Goal: Task Accomplishment & Management: Complete application form

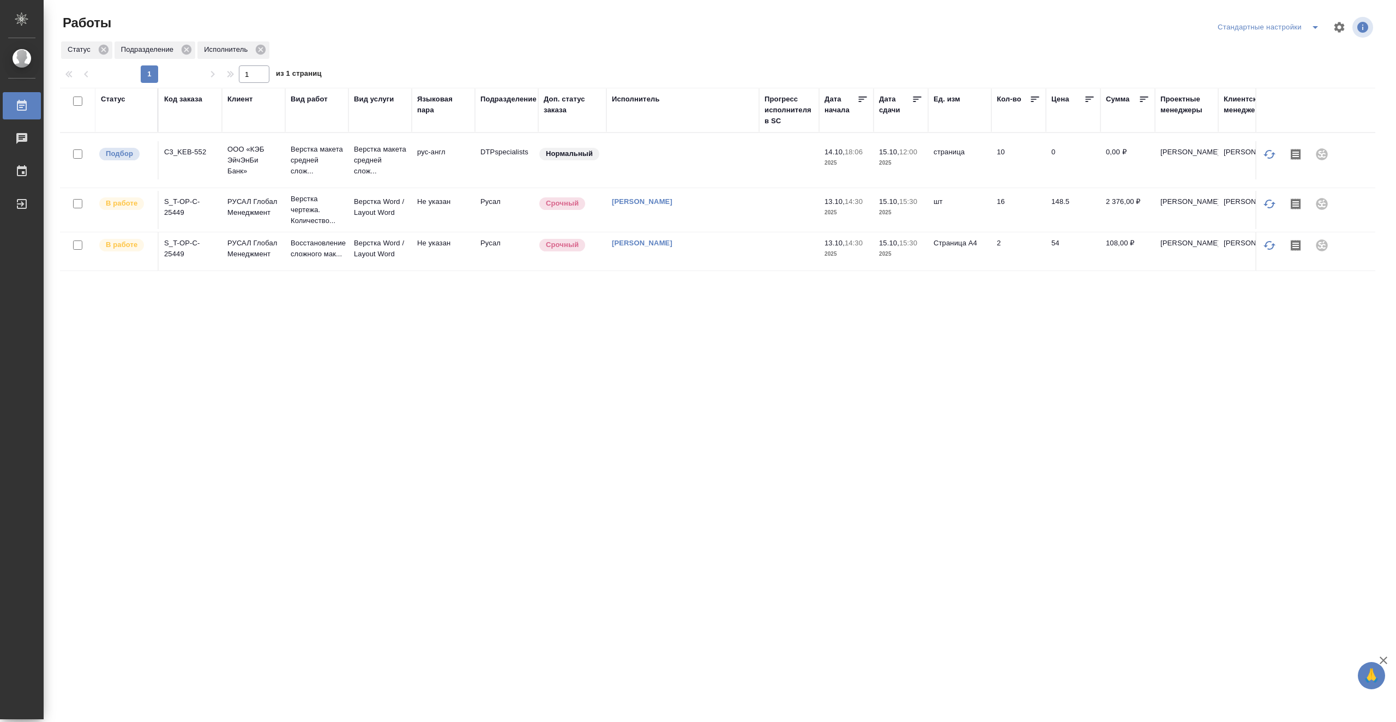
click at [802, 207] on td at bounding box center [789, 210] width 60 height 38
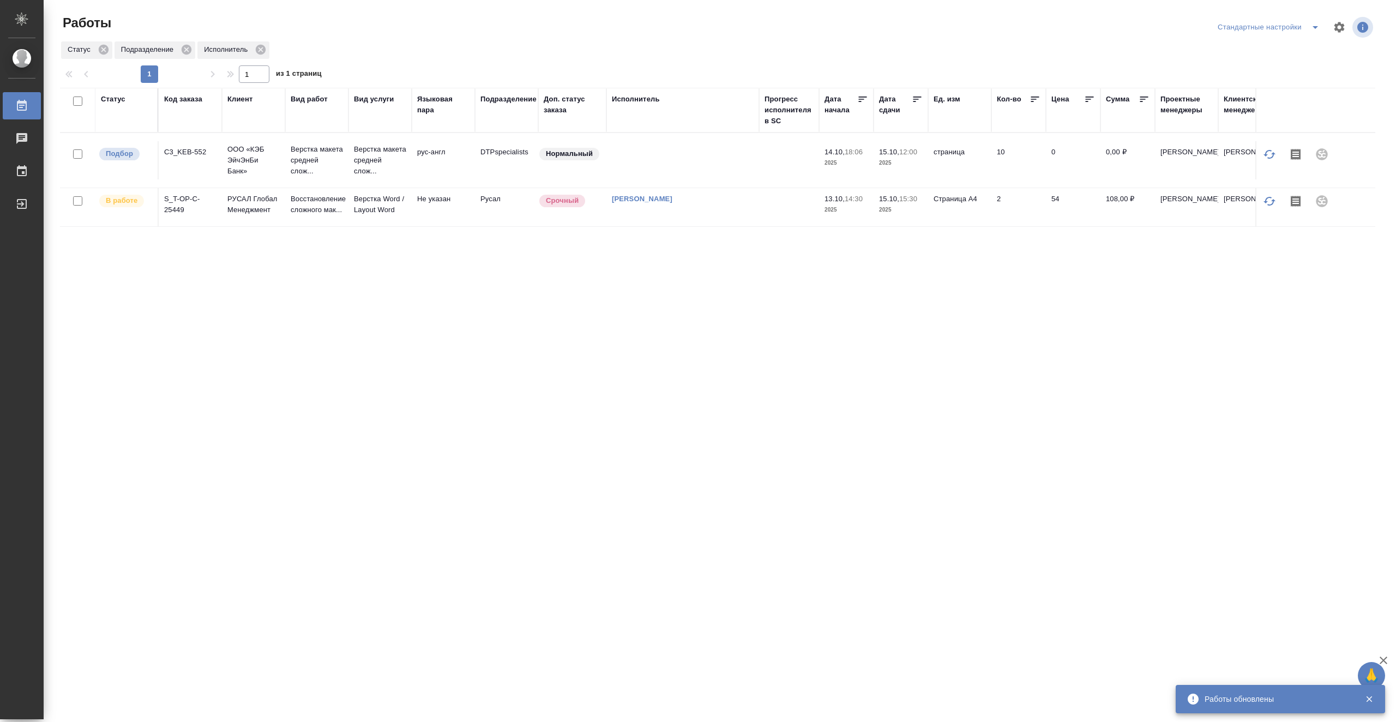
click at [671, 217] on td "[PERSON_NAME]" at bounding box center [683, 207] width 153 height 38
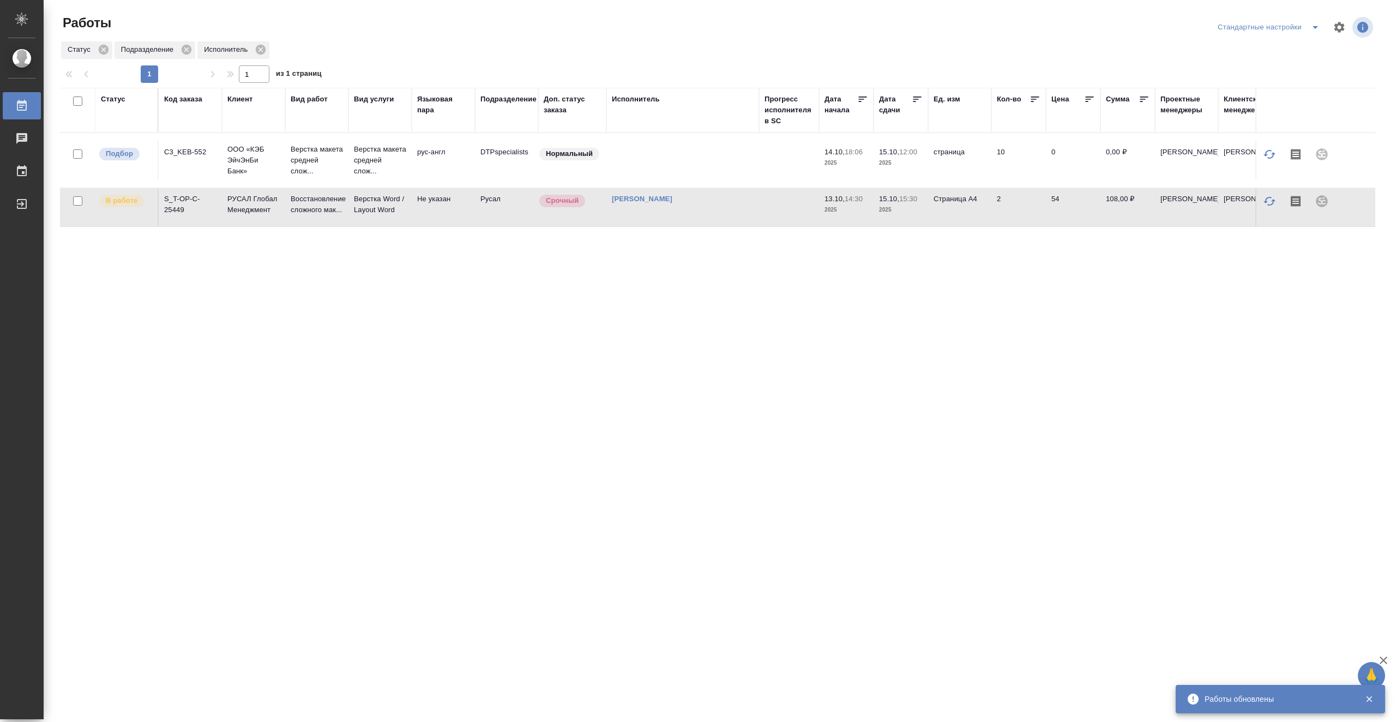
click at [671, 217] on td "[PERSON_NAME]" at bounding box center [683, 207] width 153 height 38
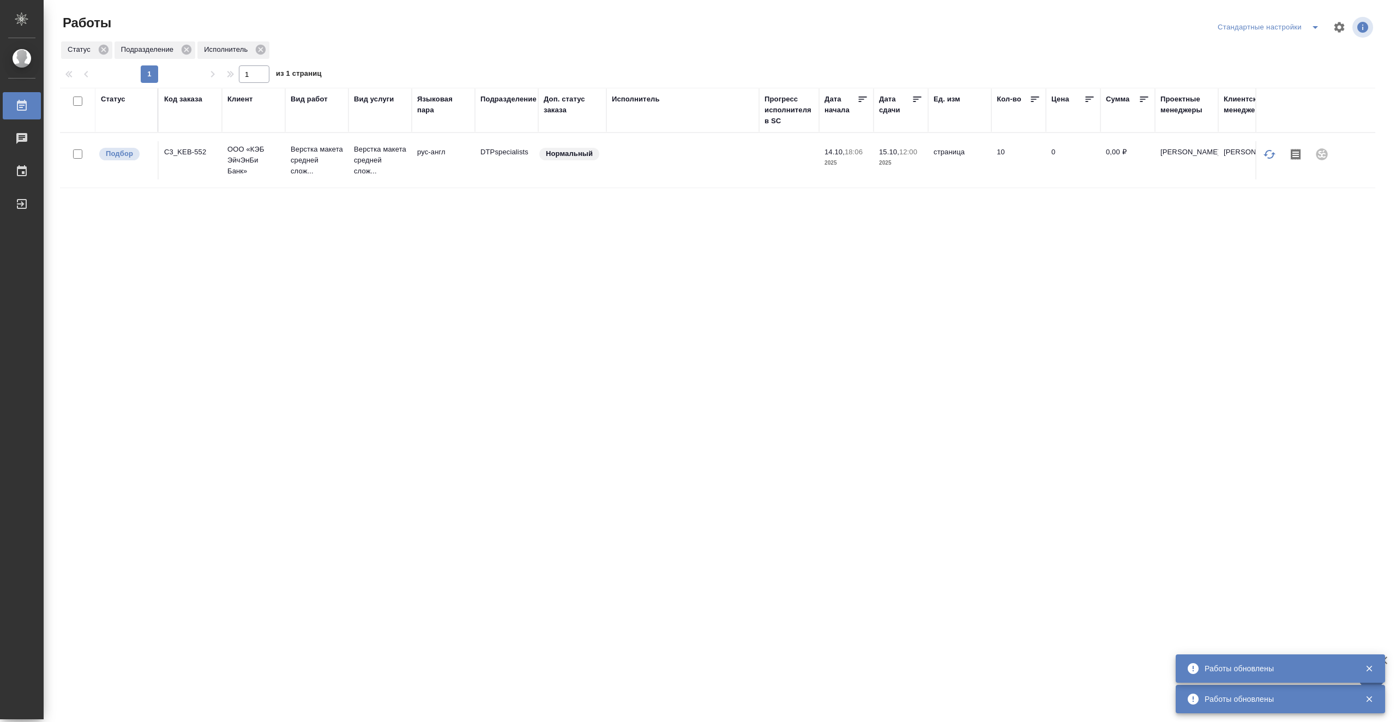
click at [113, 98] on div "Статус" at bounding box center [113, 99] width 25 height 11
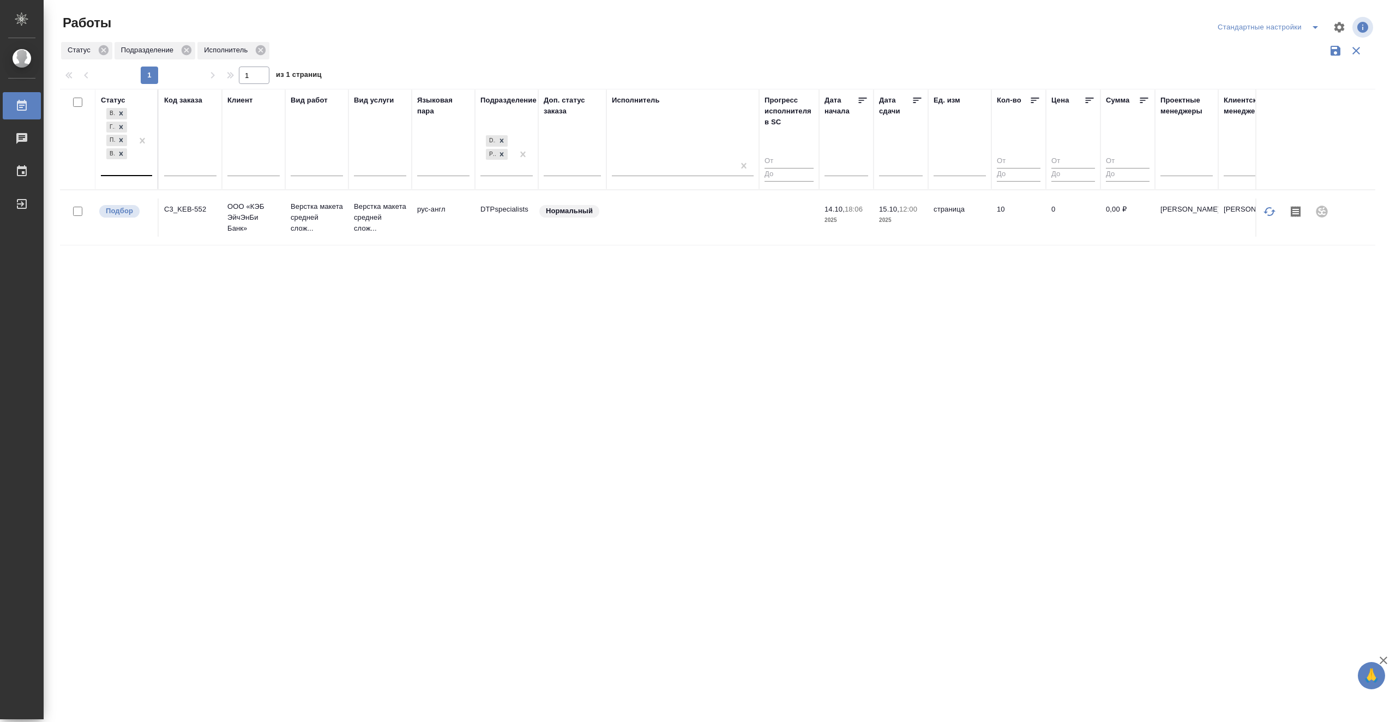
click at [127, 166] on div "В ожидании Готов к работе Подбор В работе" at bounding box center [117, 140] width 32 height 69
click at [310, 224] on div "Выполнен" at bounding box center [246, 220] width 164 height 20
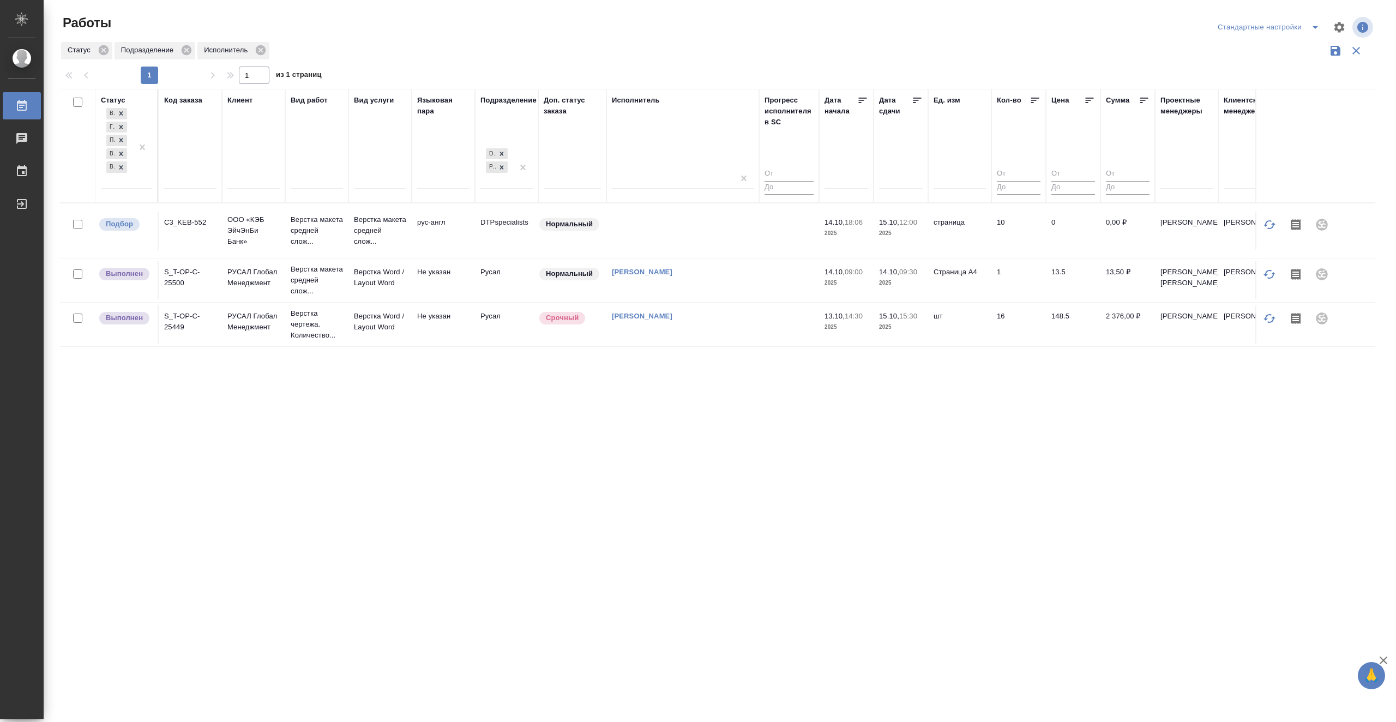
click at [585, 420] on div "Статус В ожидании Готов к работе Подбор В работе Выполнен Код заказа Клиент Вид…" at bounding box center [718, 285] width 1316 height 392
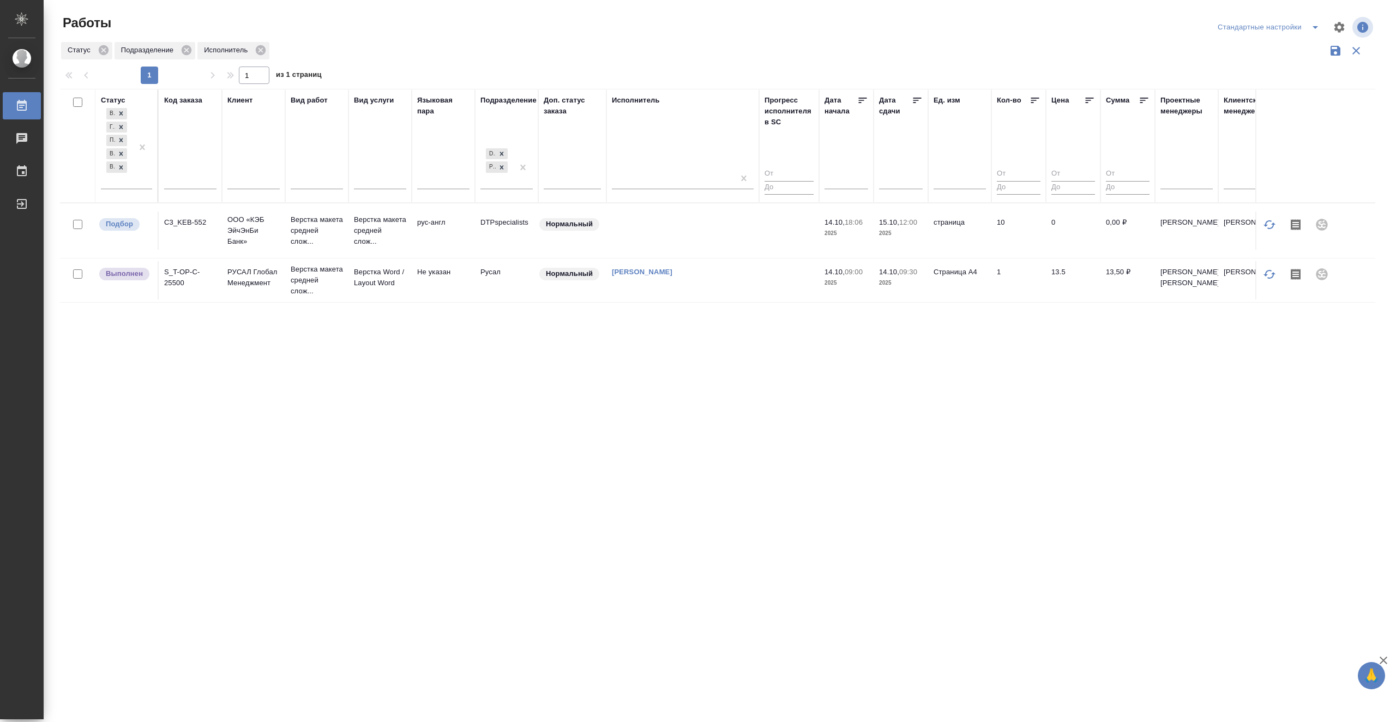
drag, startPoint x: 766, startPoint y: 484, endPoint x: 788, endPoint y: 487, distance: 22.6
click at [788, 487] on div ".cls-1 fill:#fff; AWATERA Vasiutchenko Aleksandr Работы 0 Чаты График Выйти Раб…" at bounding box center [698, 361] width 1396 height 722
click at [124, 166] on icon at bounding box center [121, 168] width 8 height 8
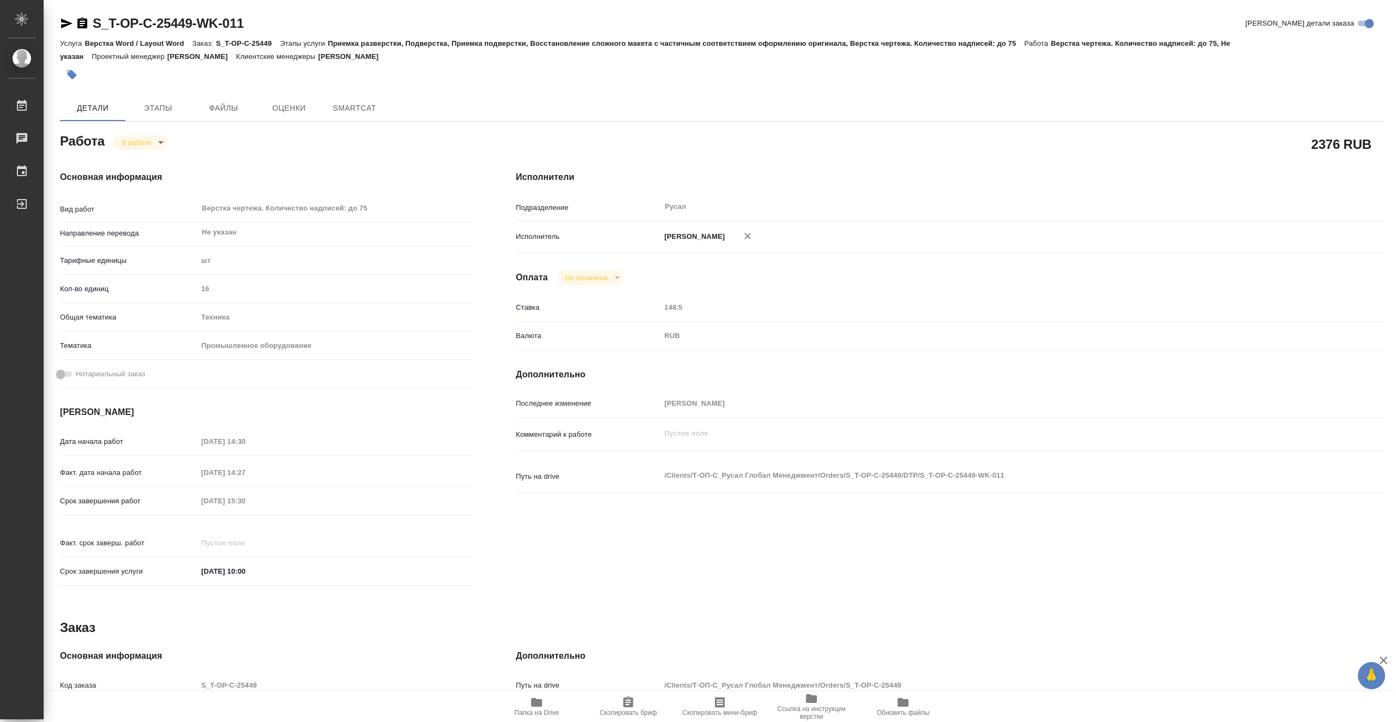
type textarea "x"
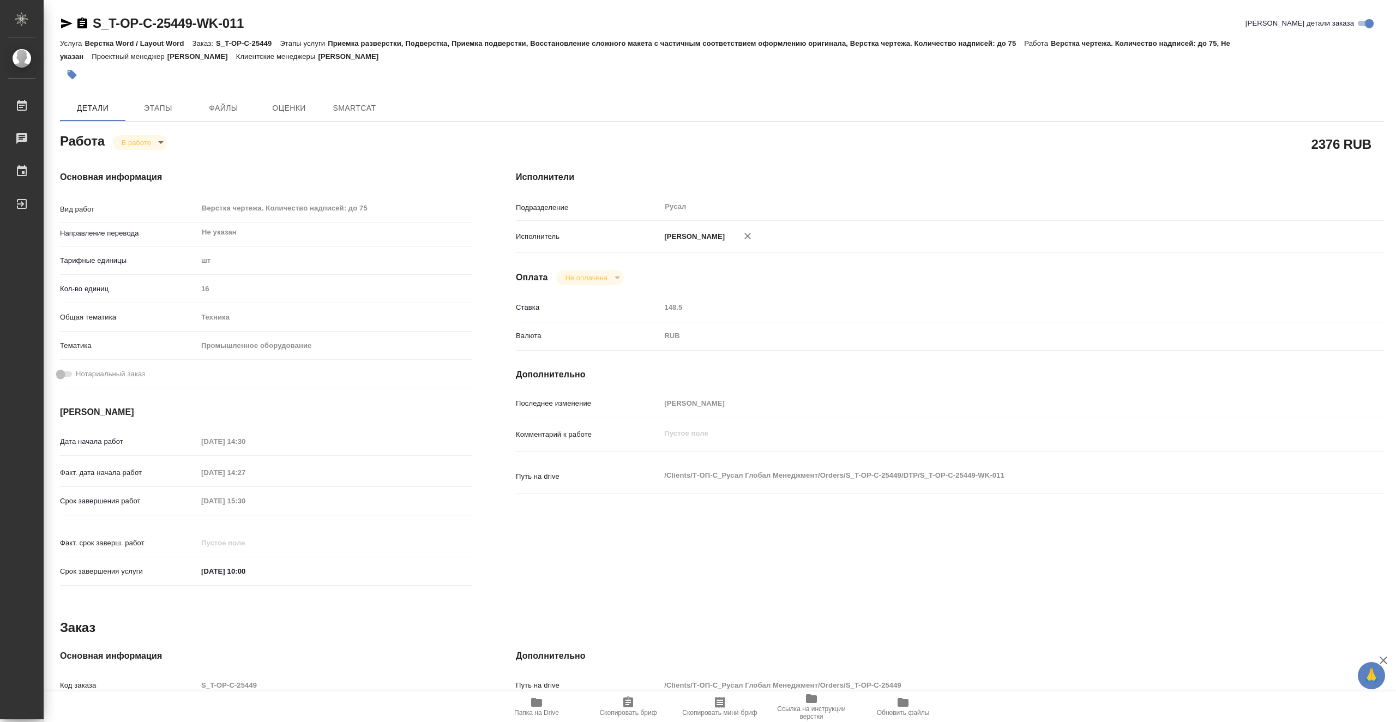
type textarea "x"
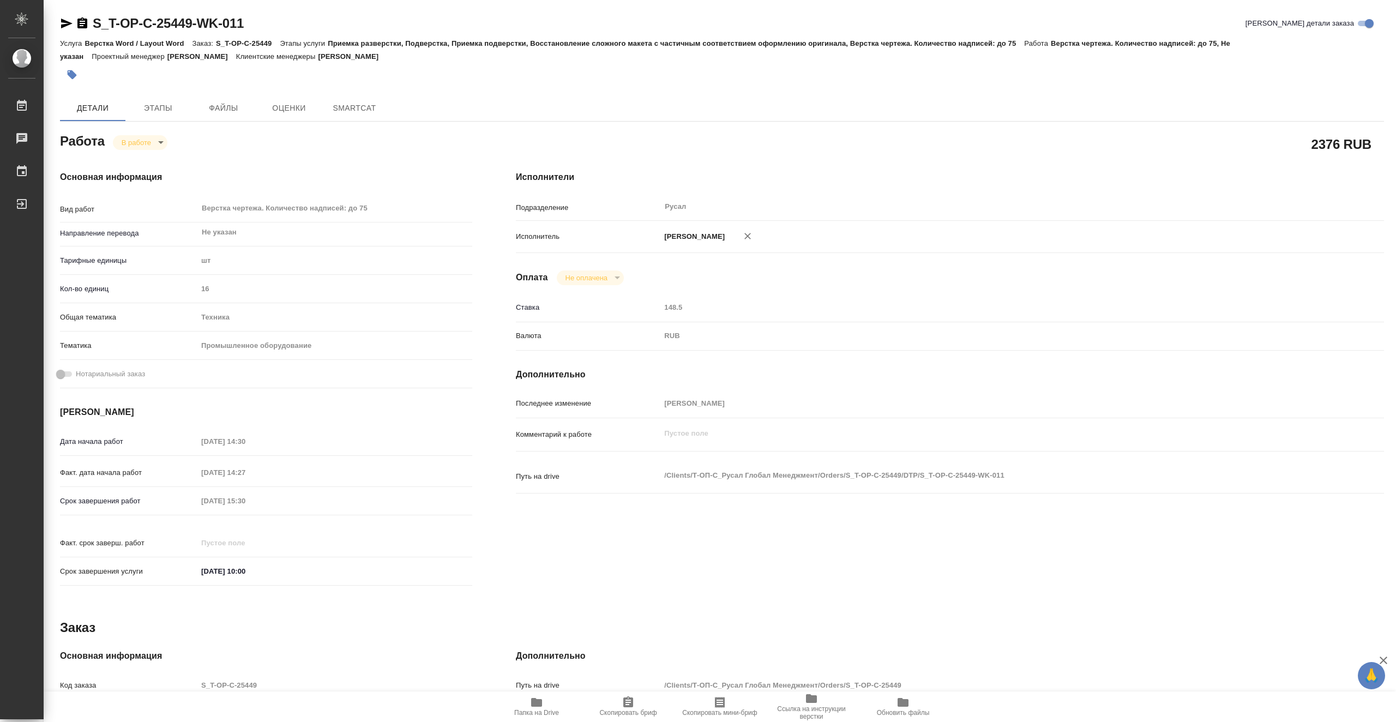
type textarea "x"
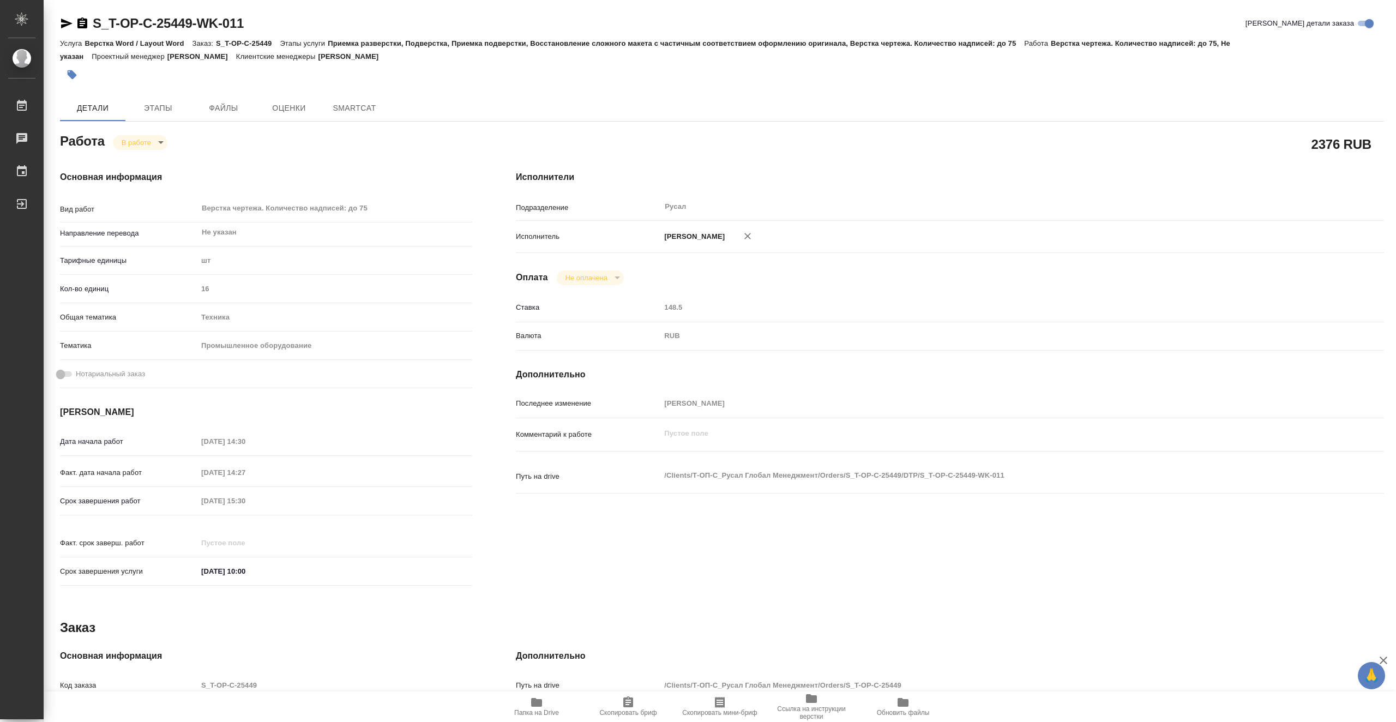
type textarea "x"
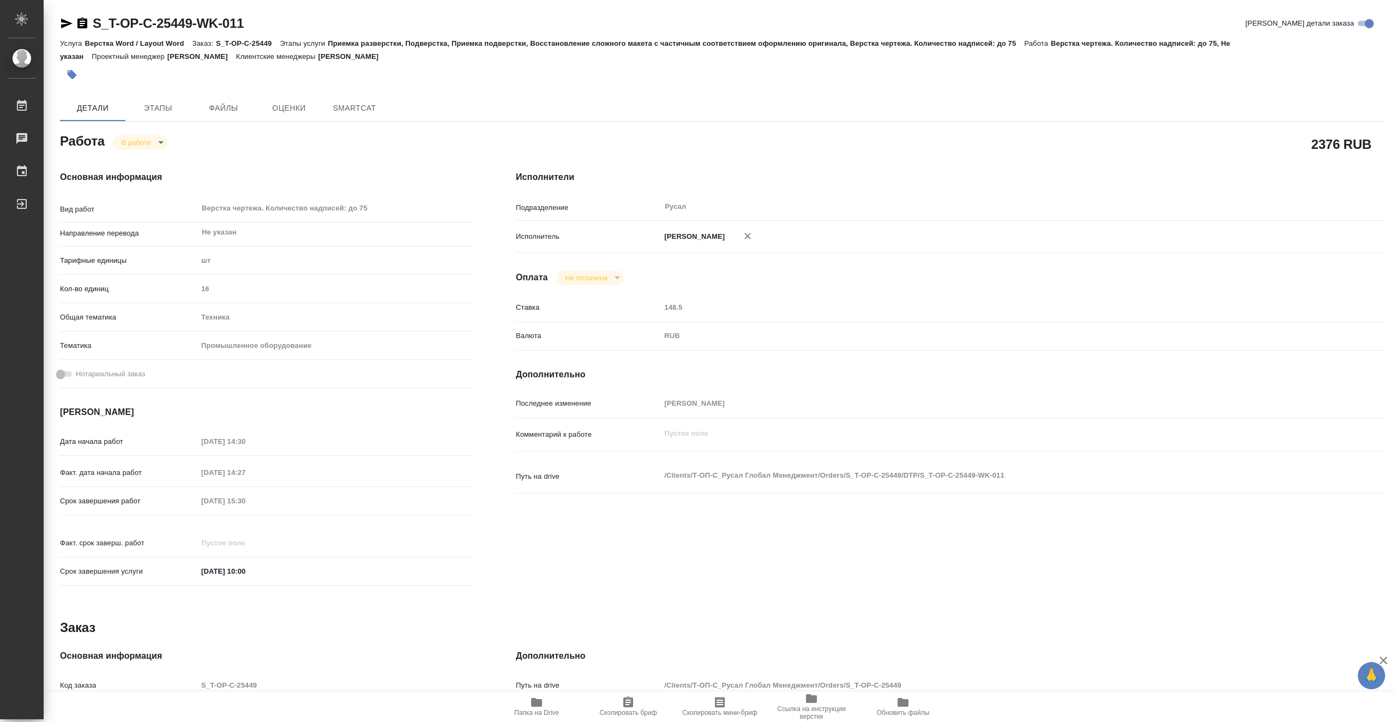
click at [553, 700] on span "Папка на Drive" at bounding box center [536, 706] width 79 height 21
type textarea "x"
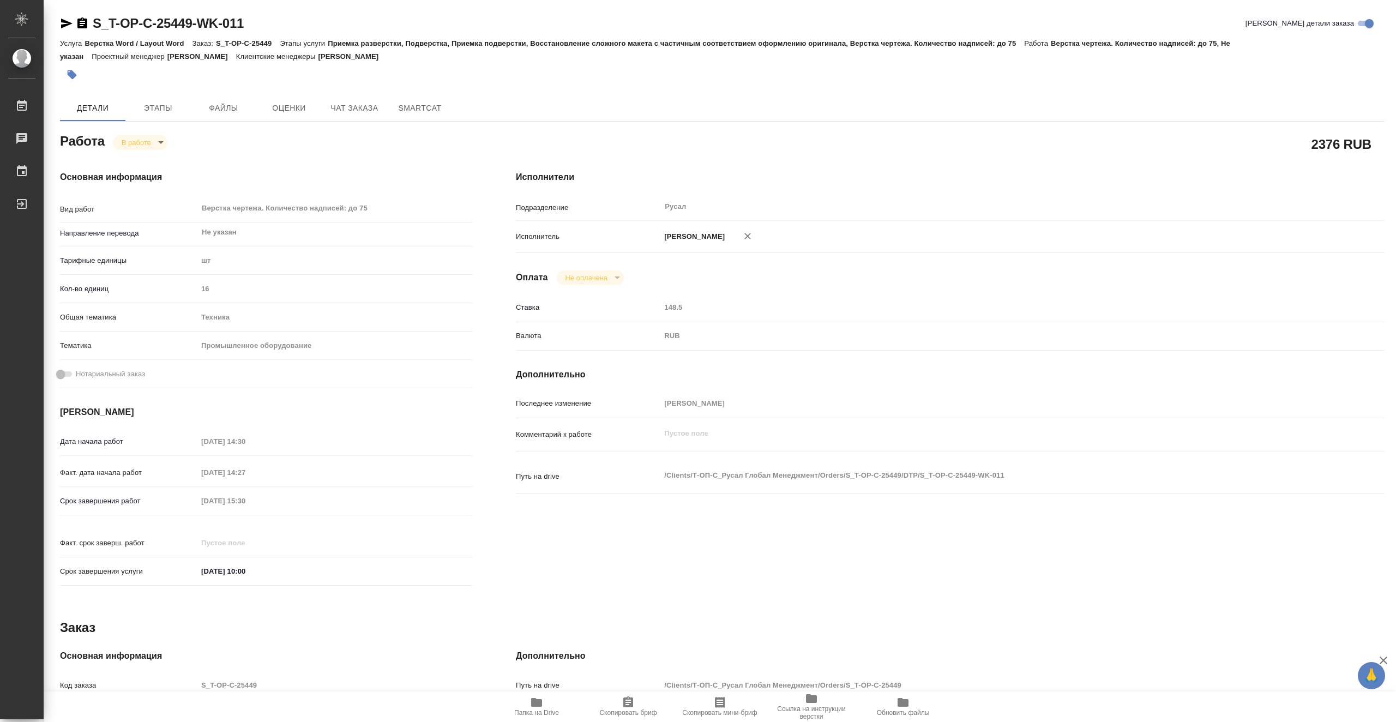
type textarea "x"
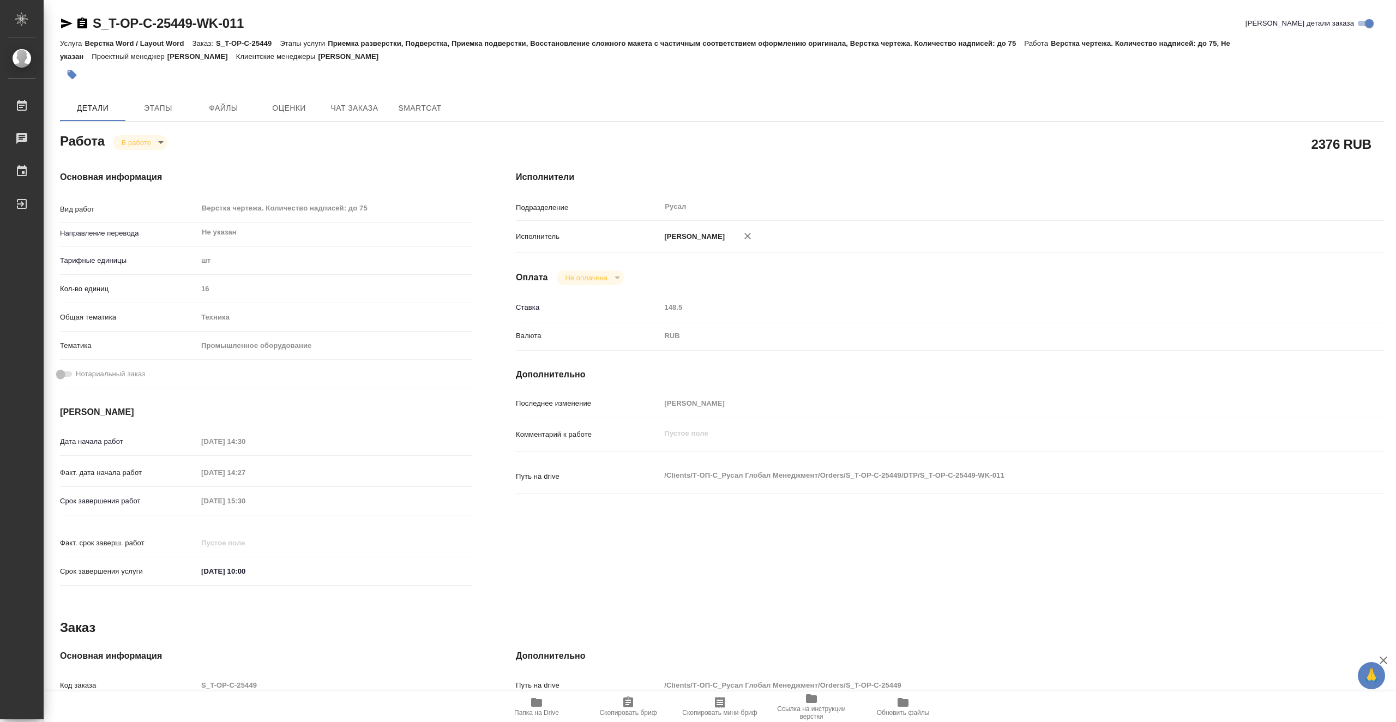
type textarea "x"
click at [147, 143] on body "🙏 .cls-1 fill:#fff; AWATERA Vasiutchenko Aleksandr Работы 0 Чаты График Выйти S…" at bounding box center [698, 361] width 1396 height 722
click at [170, 159] on li "Выполнен" at bounding box center [149, 161] width 72 height 19
type textarea "x"
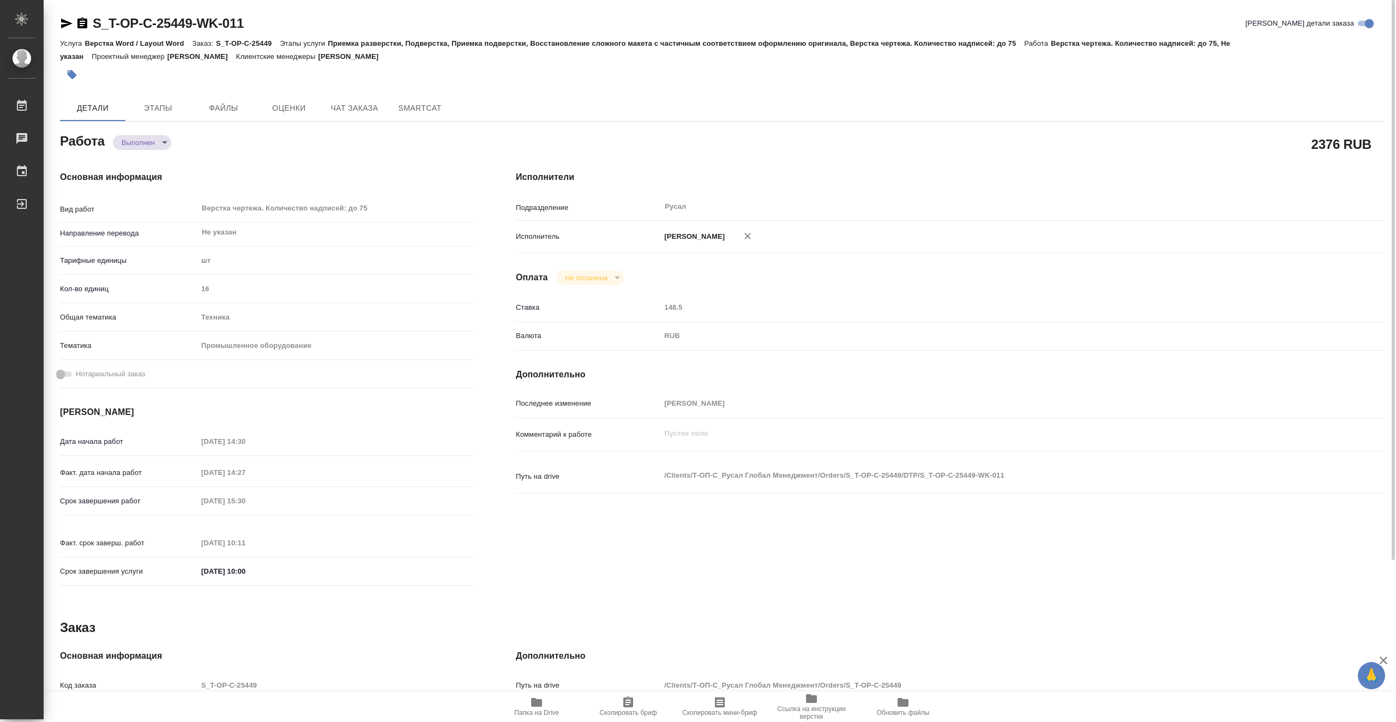
type textarea "x"
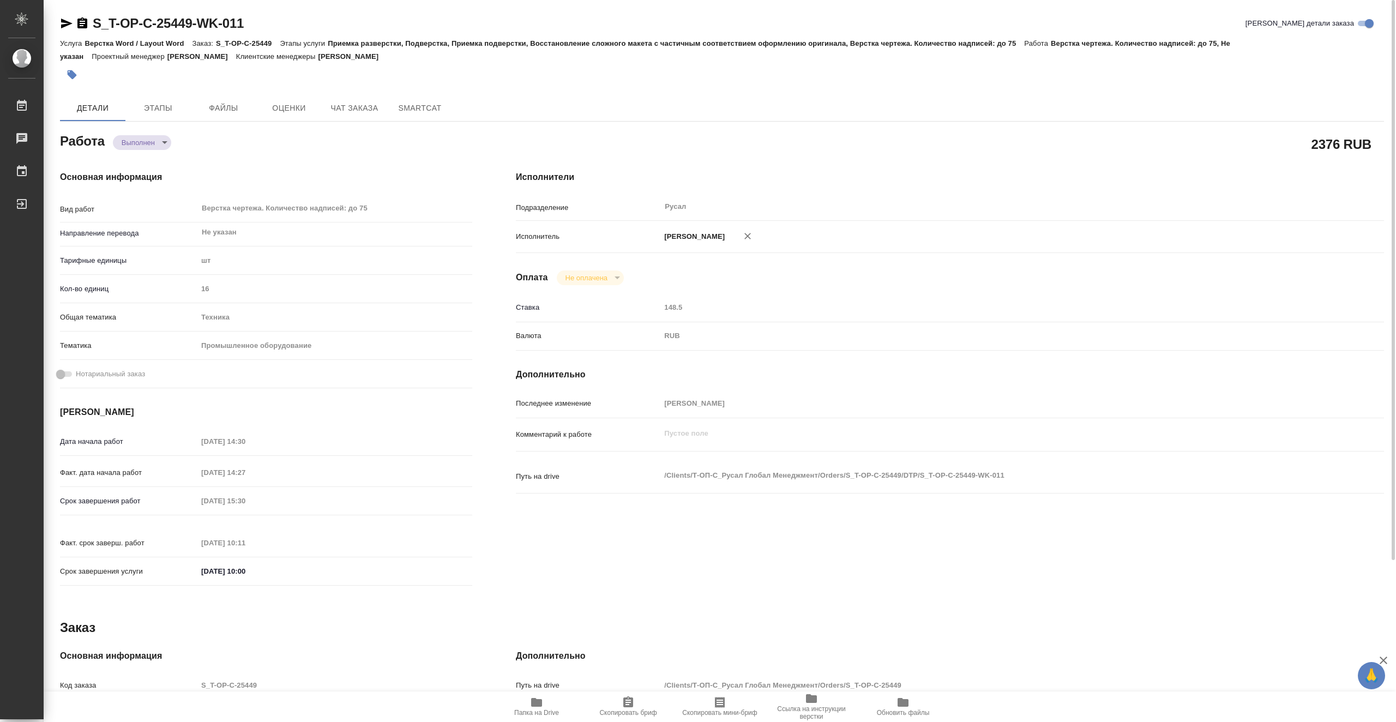
type textarea "x"
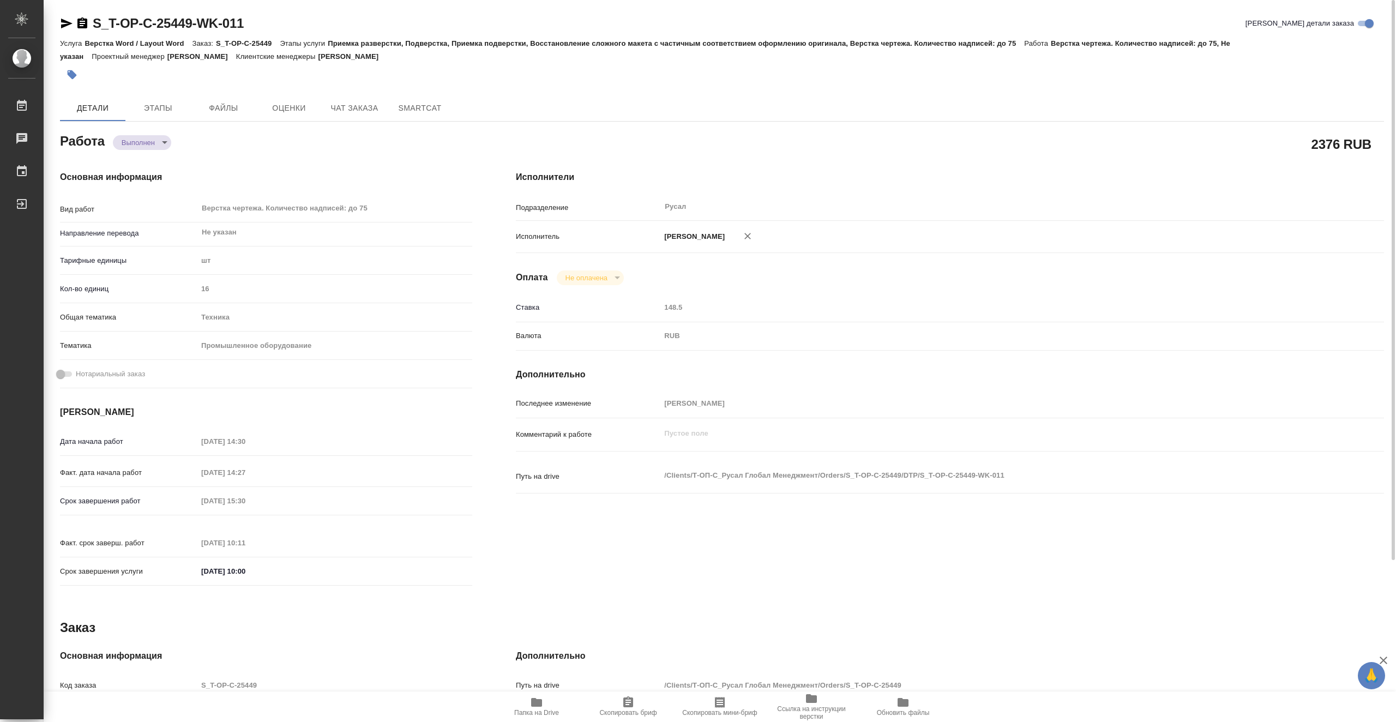
type textarea "x"
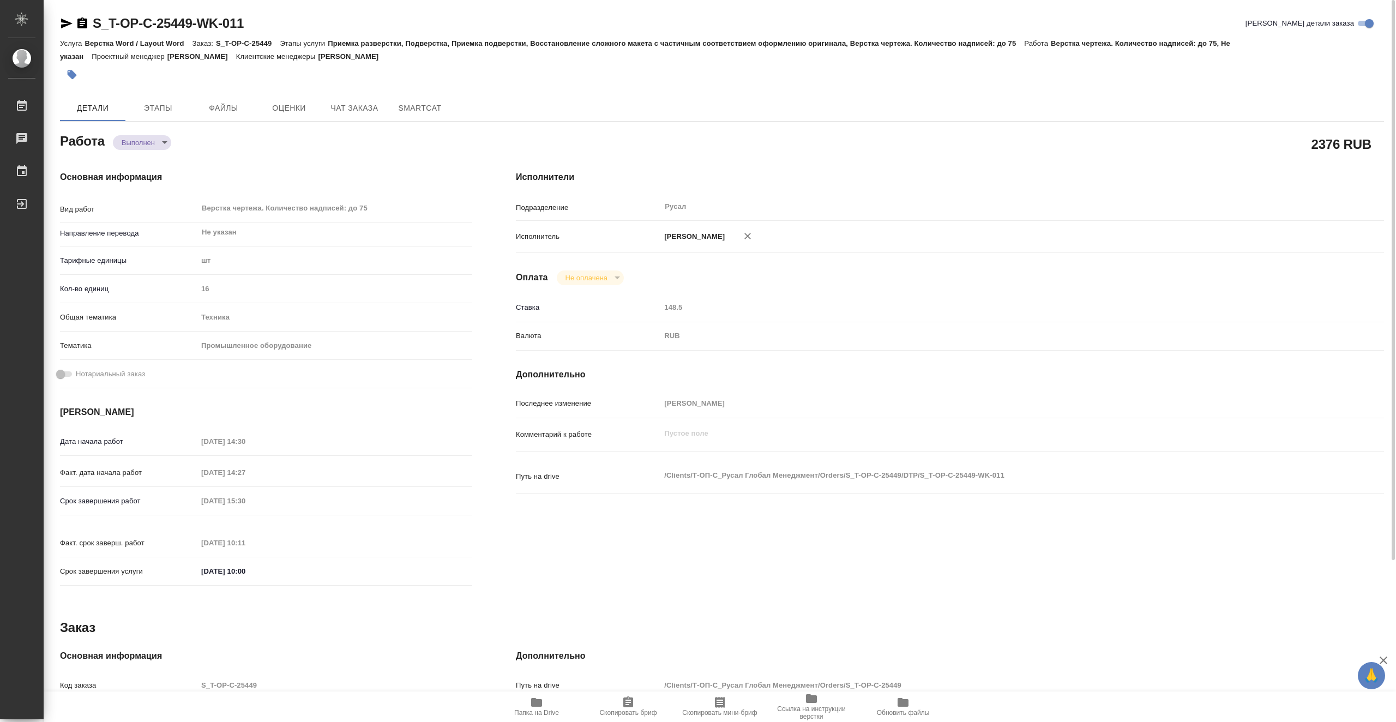
type textarea "x"
click at [68, 24] on icon "button" at bounding box center [66, 24] width 11 height 10
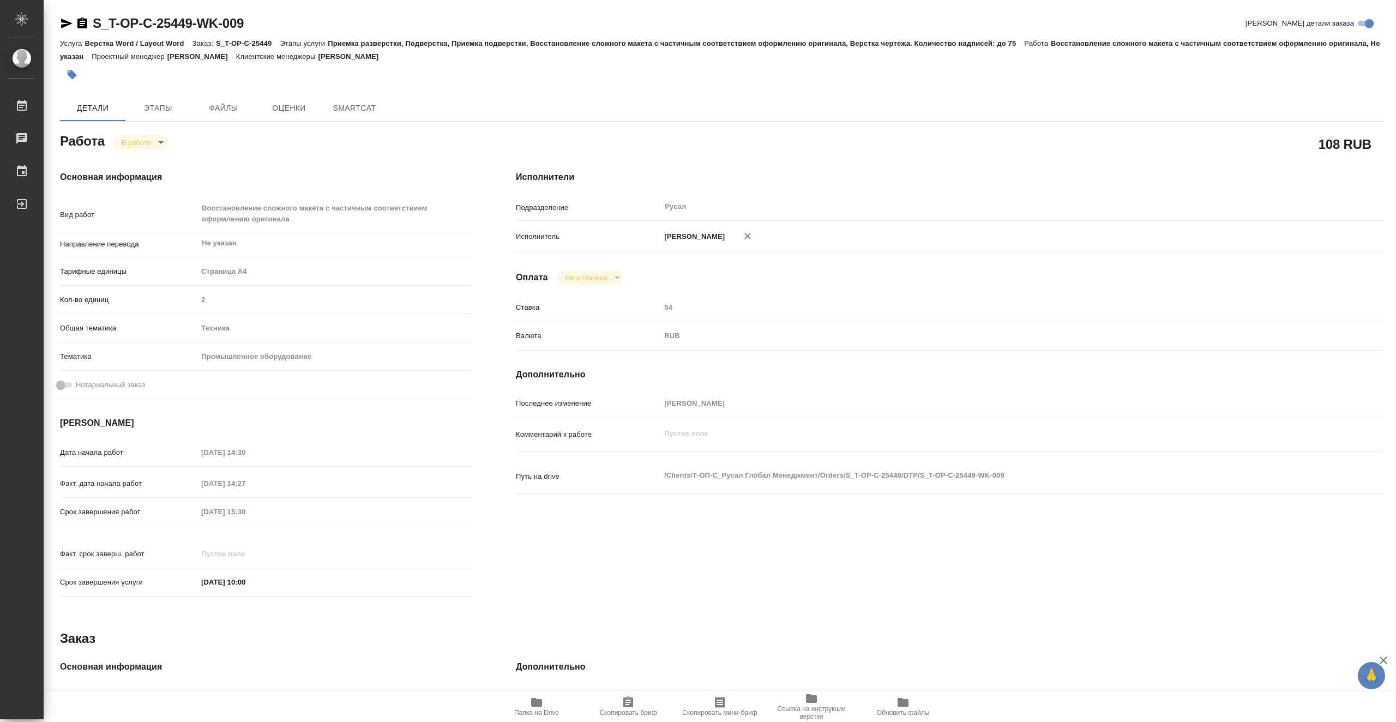
type textarea "x"
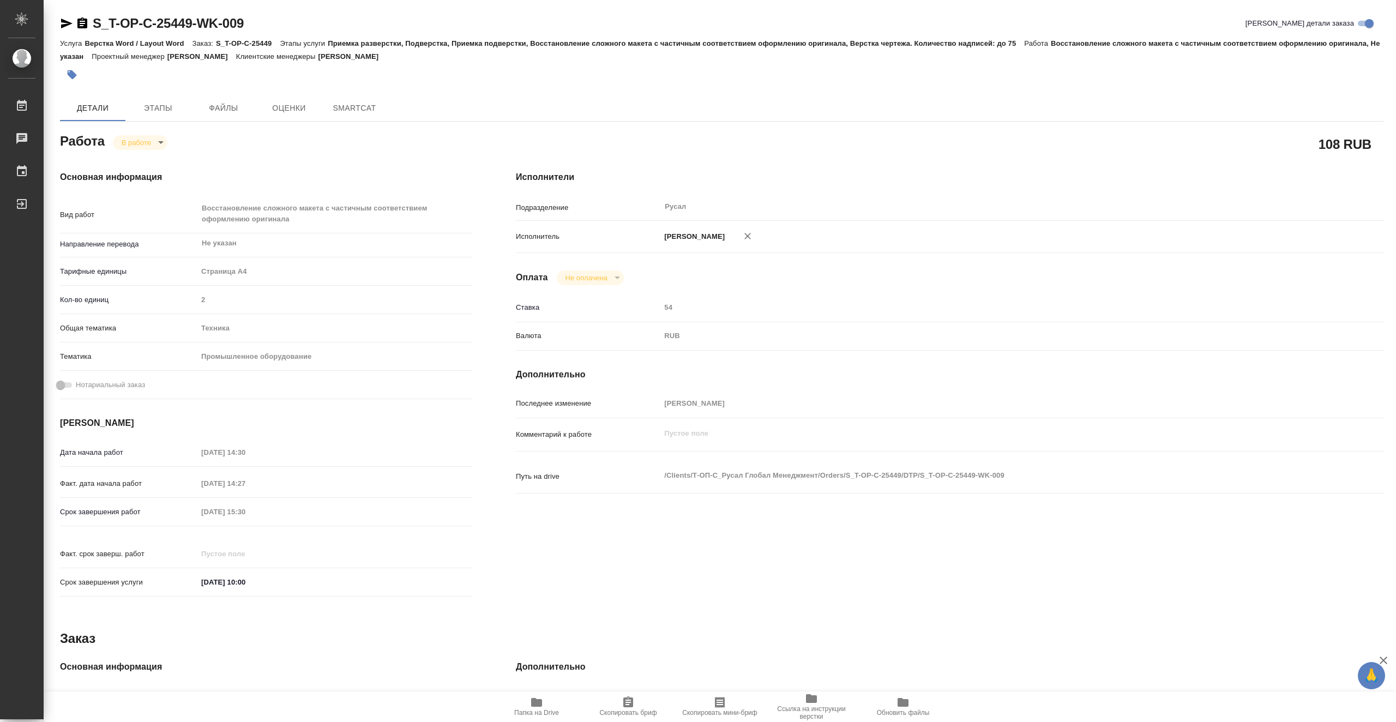
type textarea "x"
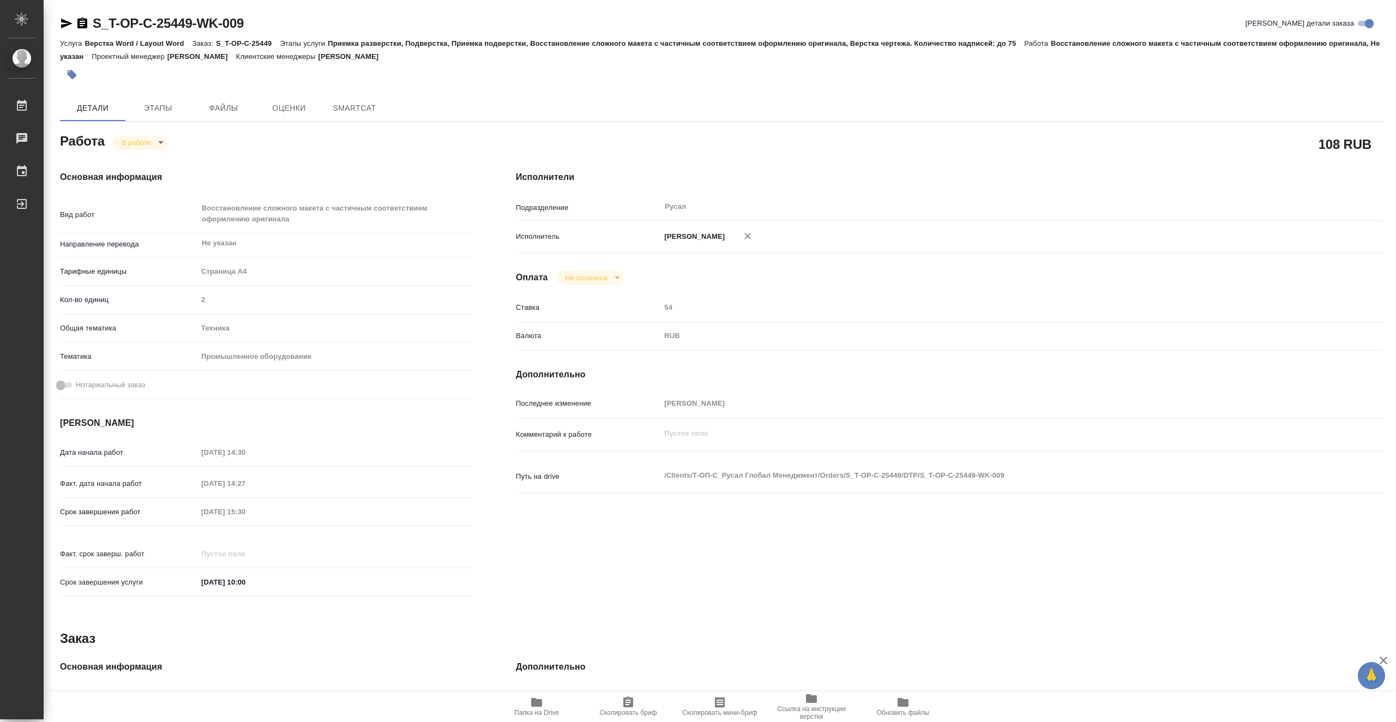
type textarea "x"
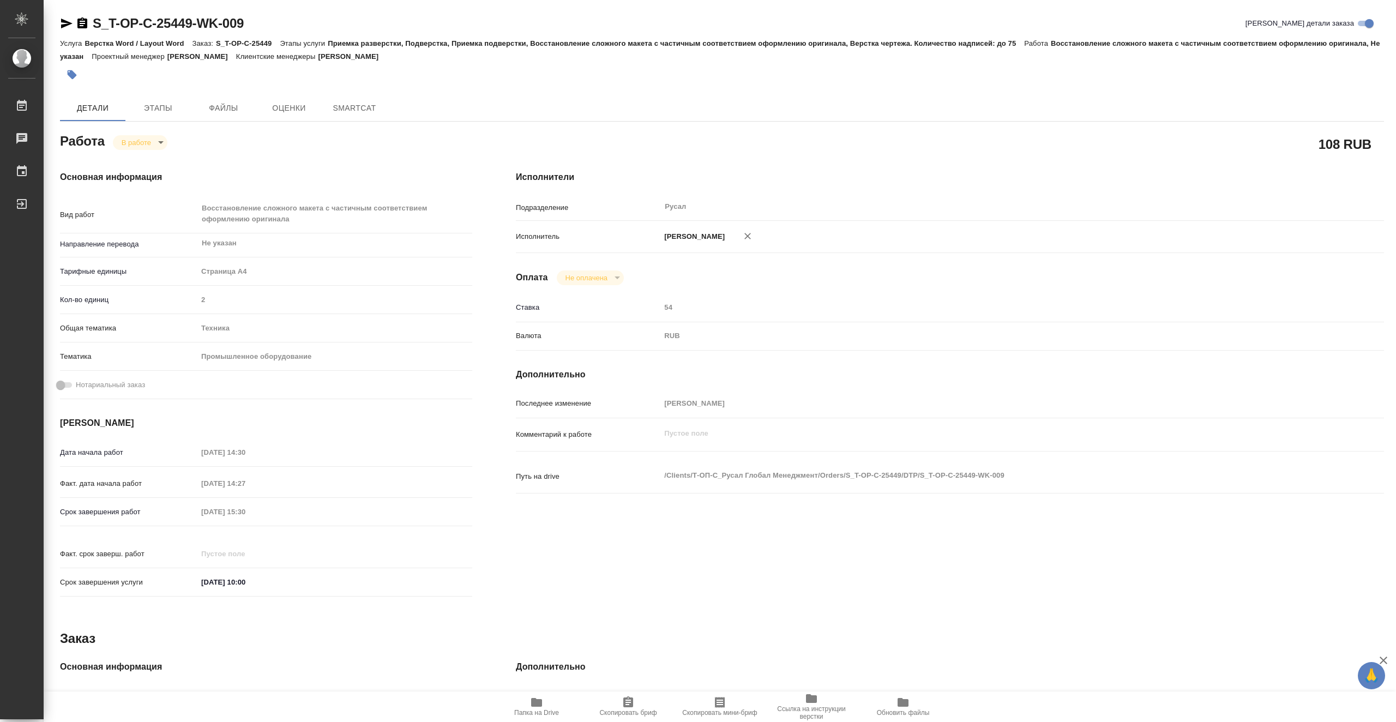
type textarea "x"
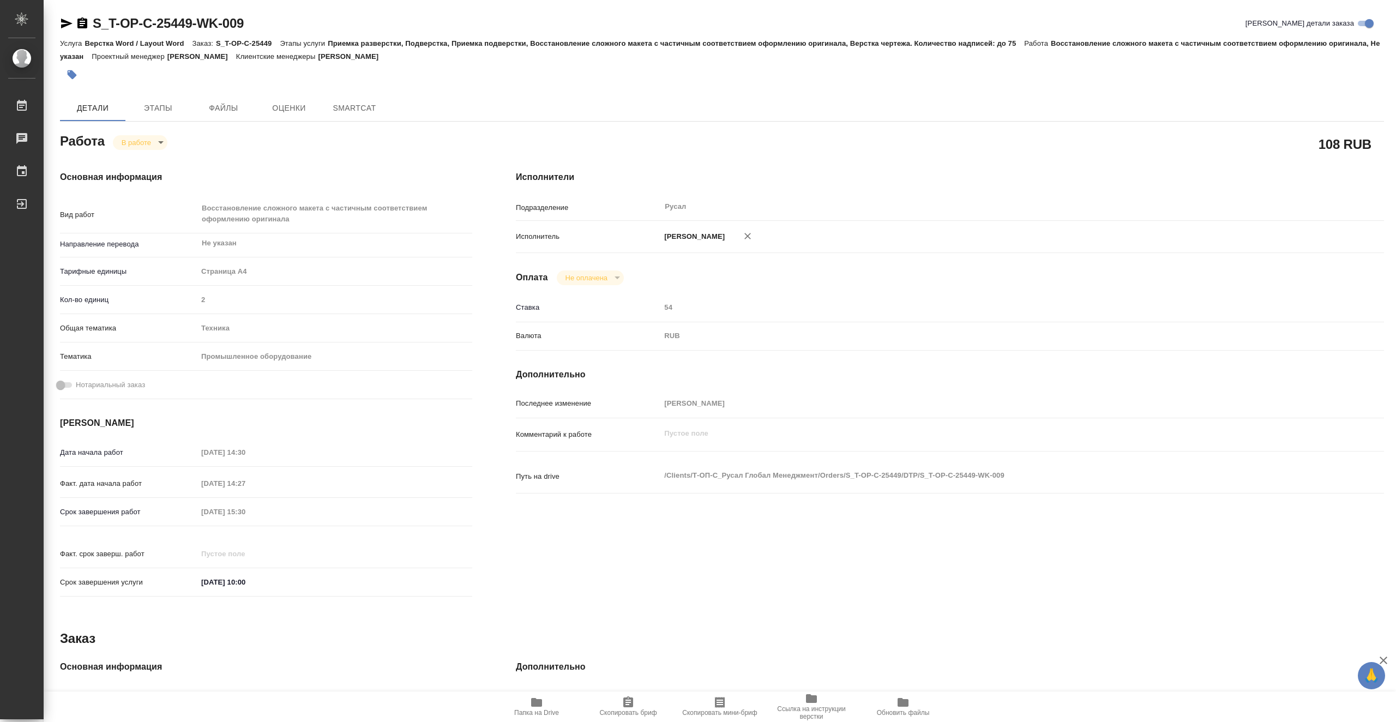
type textarea "x"
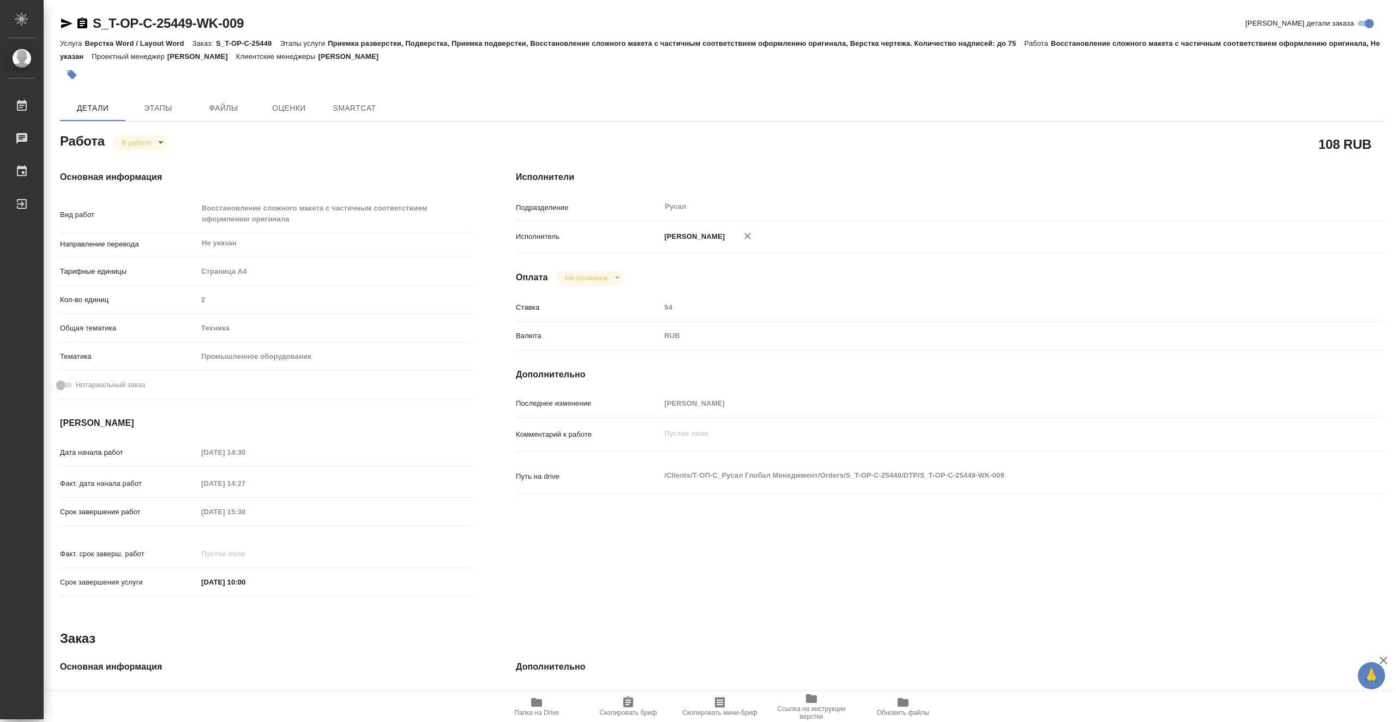
click at [156, 147] on body "🙏 .cls-1 fill:#fff; AWATERA Vasiutchenko Aleksandr Работы Чаты График Выйти S_T…" at bounding box center [698, 361] width 1396 height 722
type textarea "x"
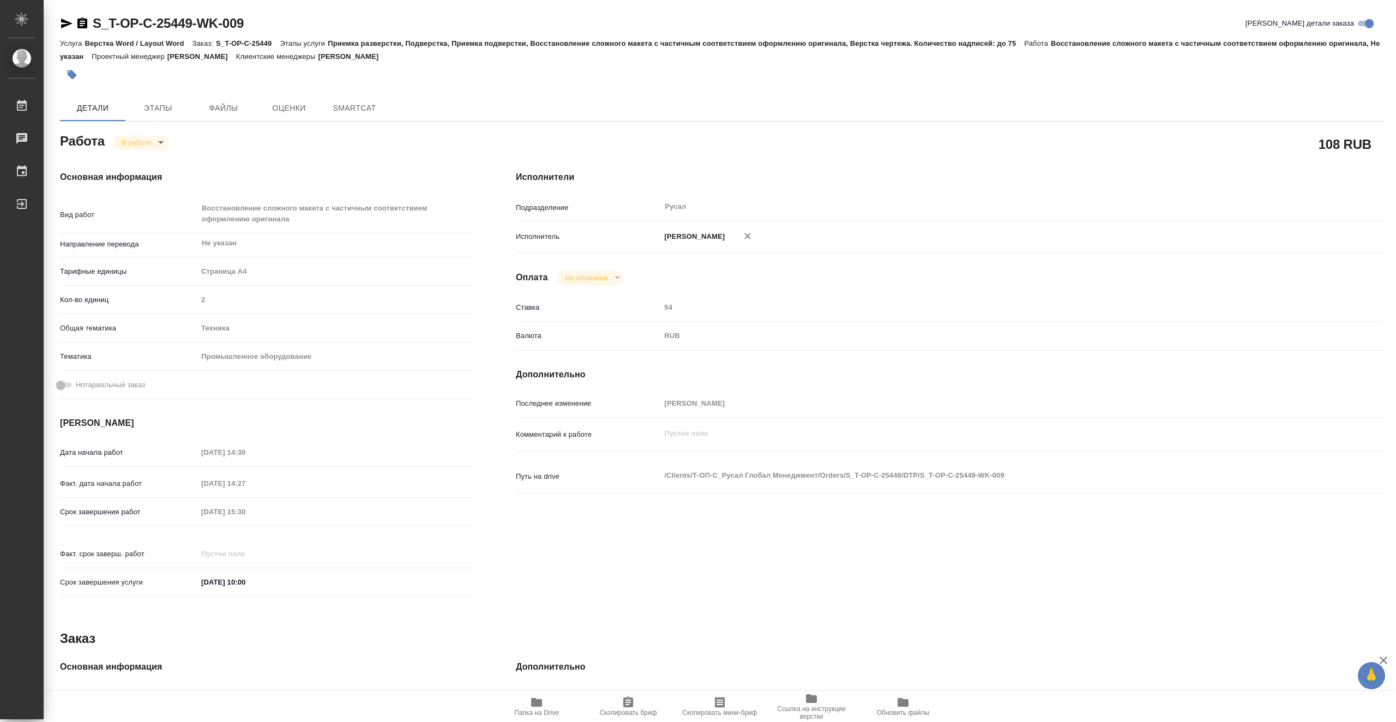
type textarea "x"
click at [166, 159] on li "Выполнен" at bounding box center [149, 161] width 72 height 19
type textarea "x"
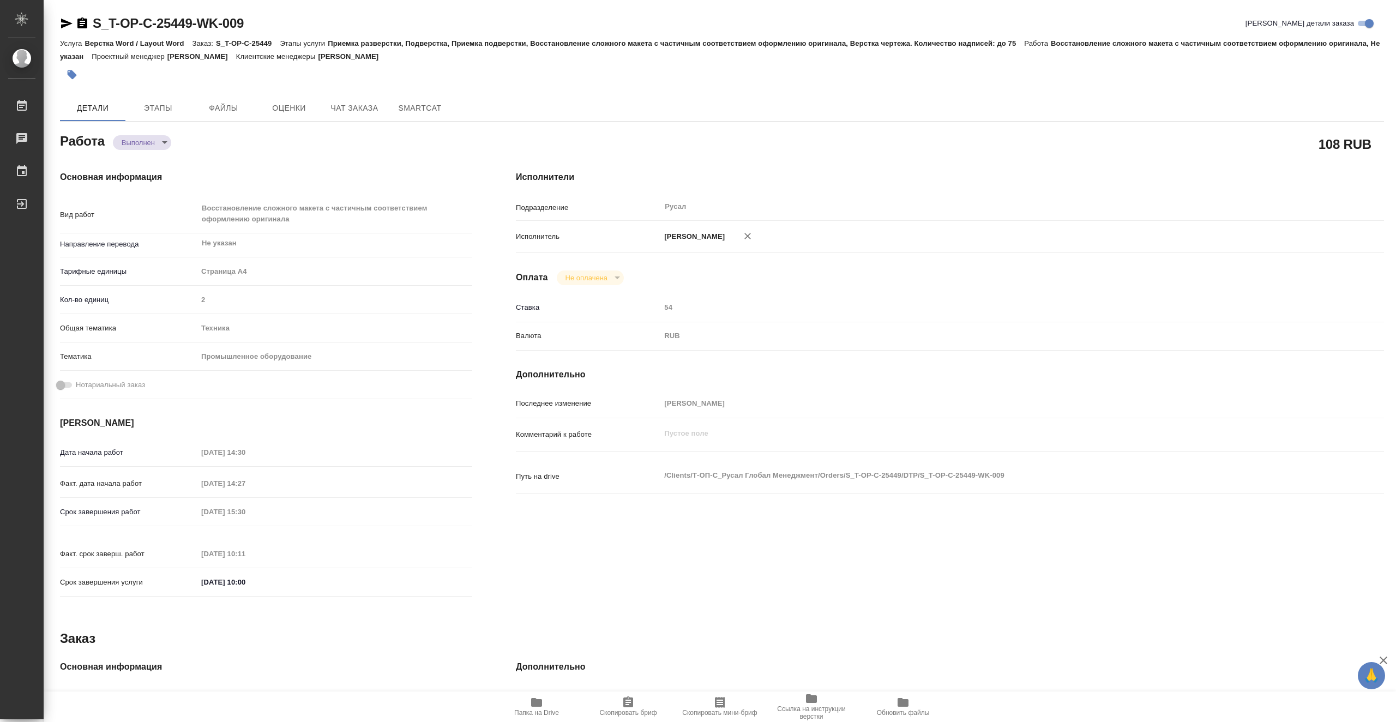
type textarea "x"
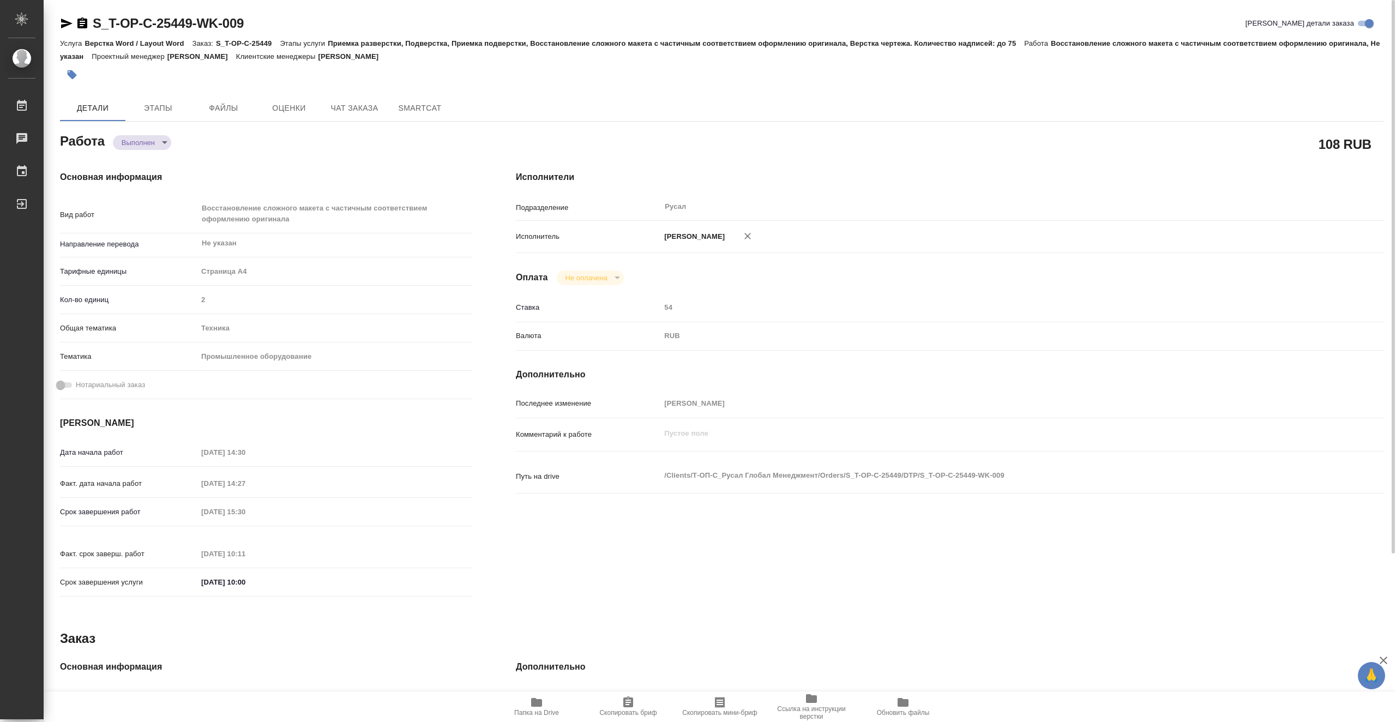
type textarea "x"
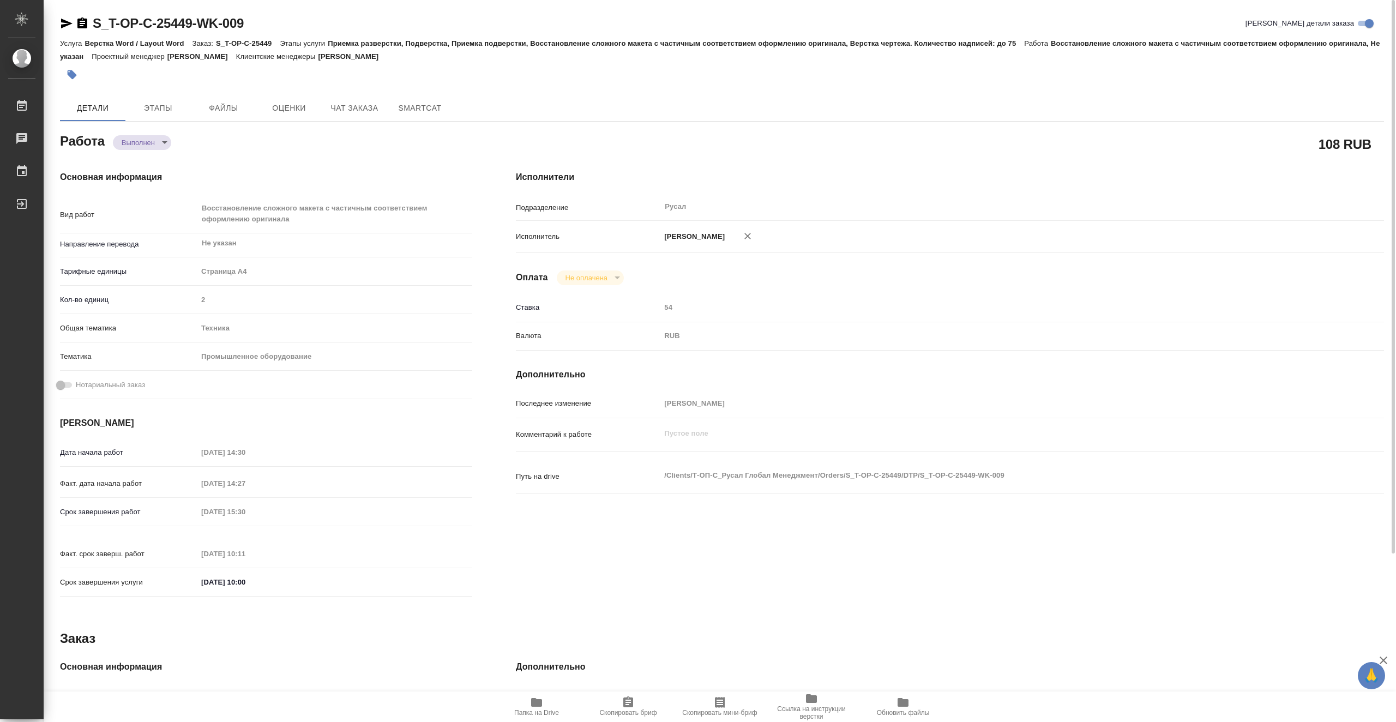
type textarea "x"
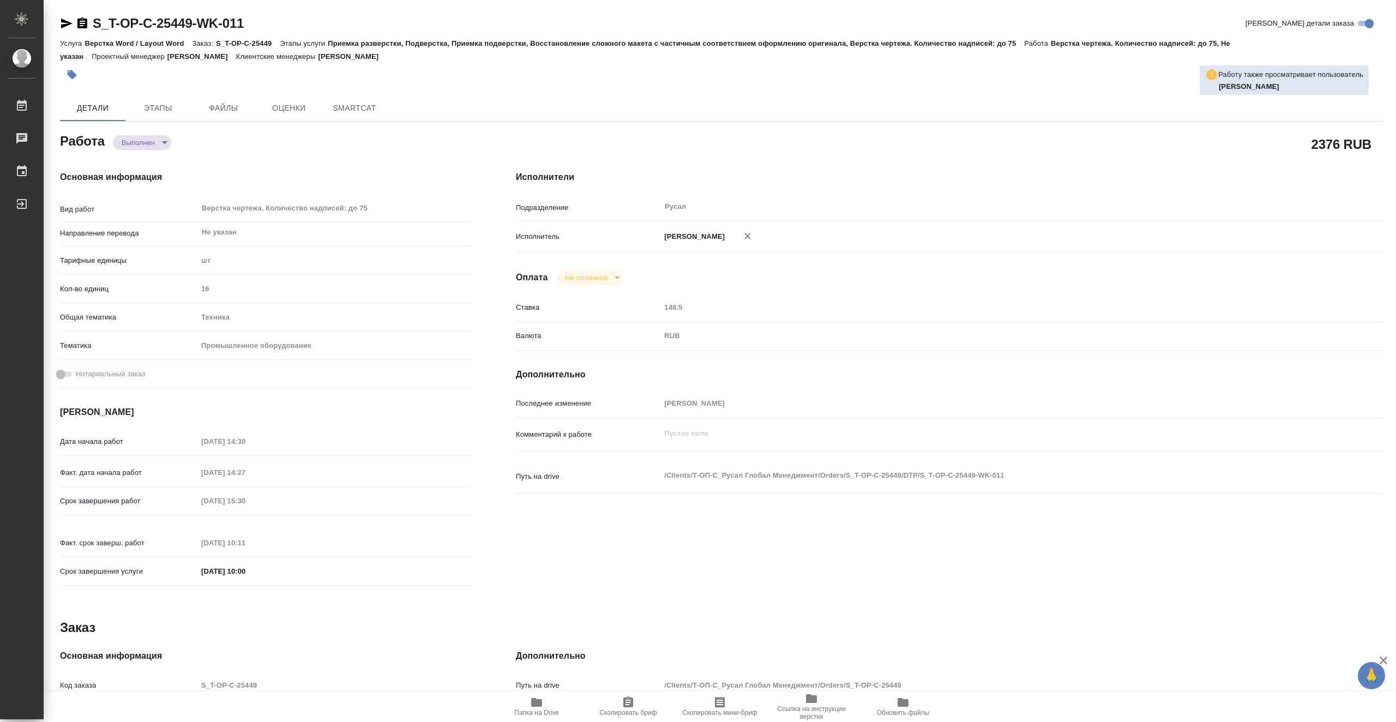
type textarea "x"
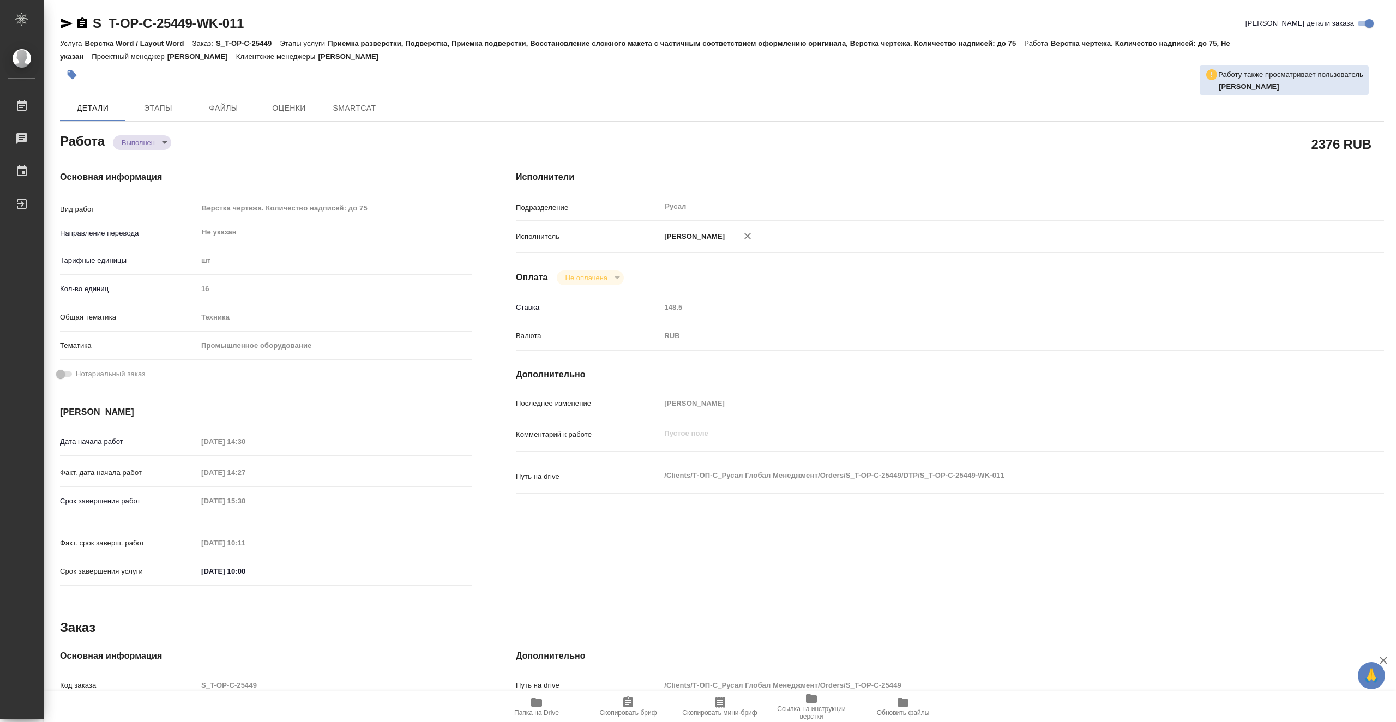
type textarea "x"
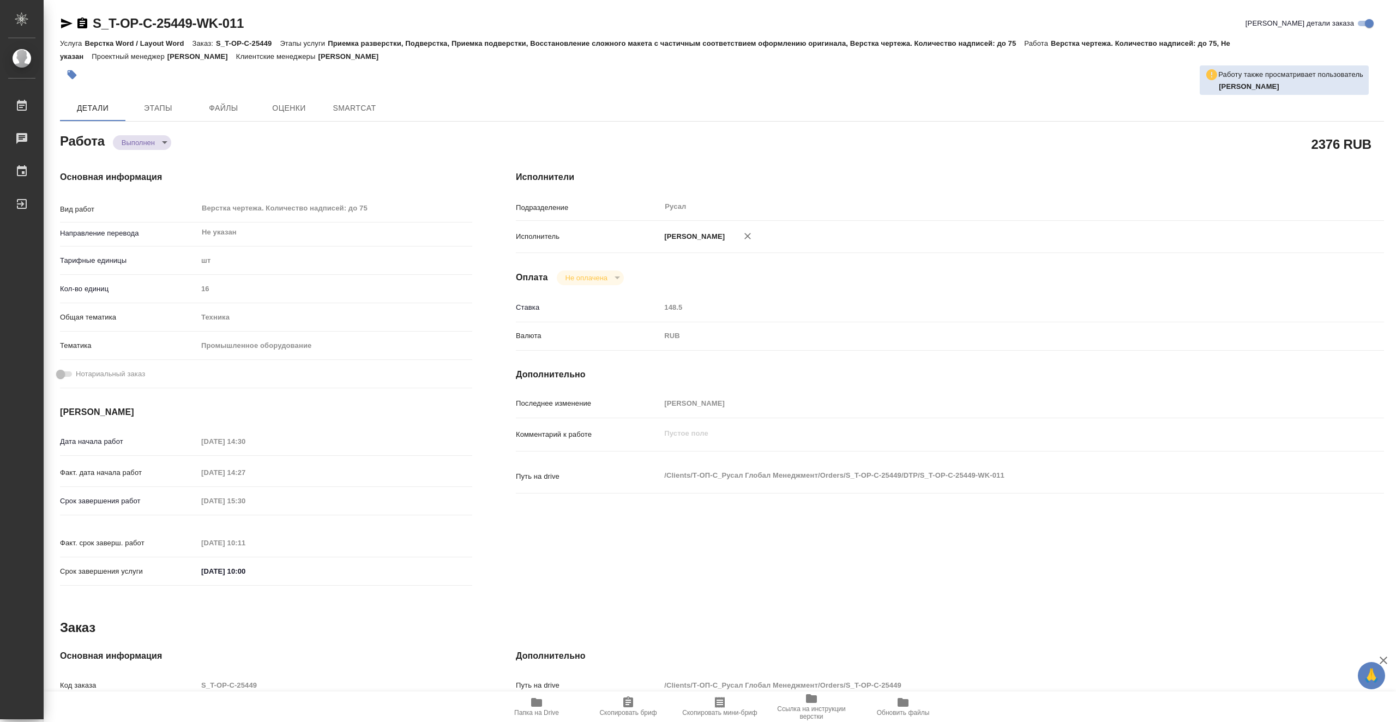
type textarea "x"
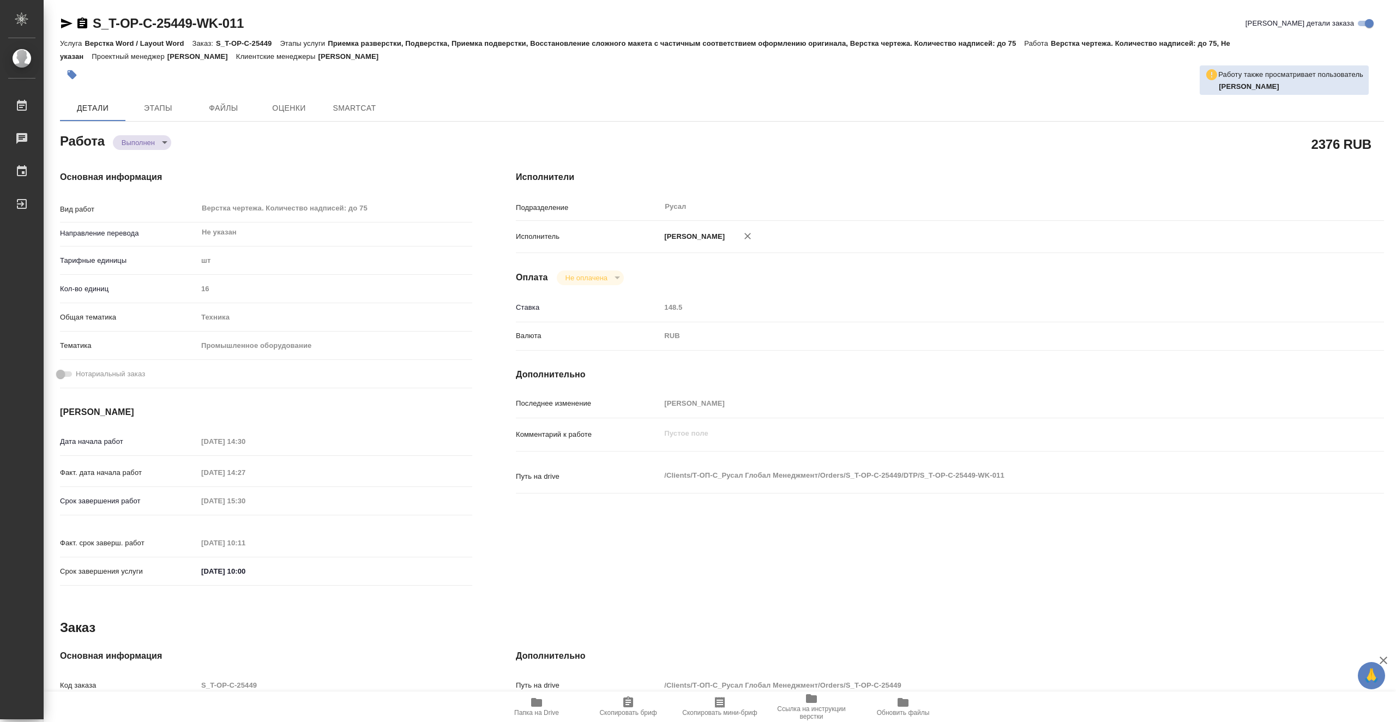
type textarea "x"
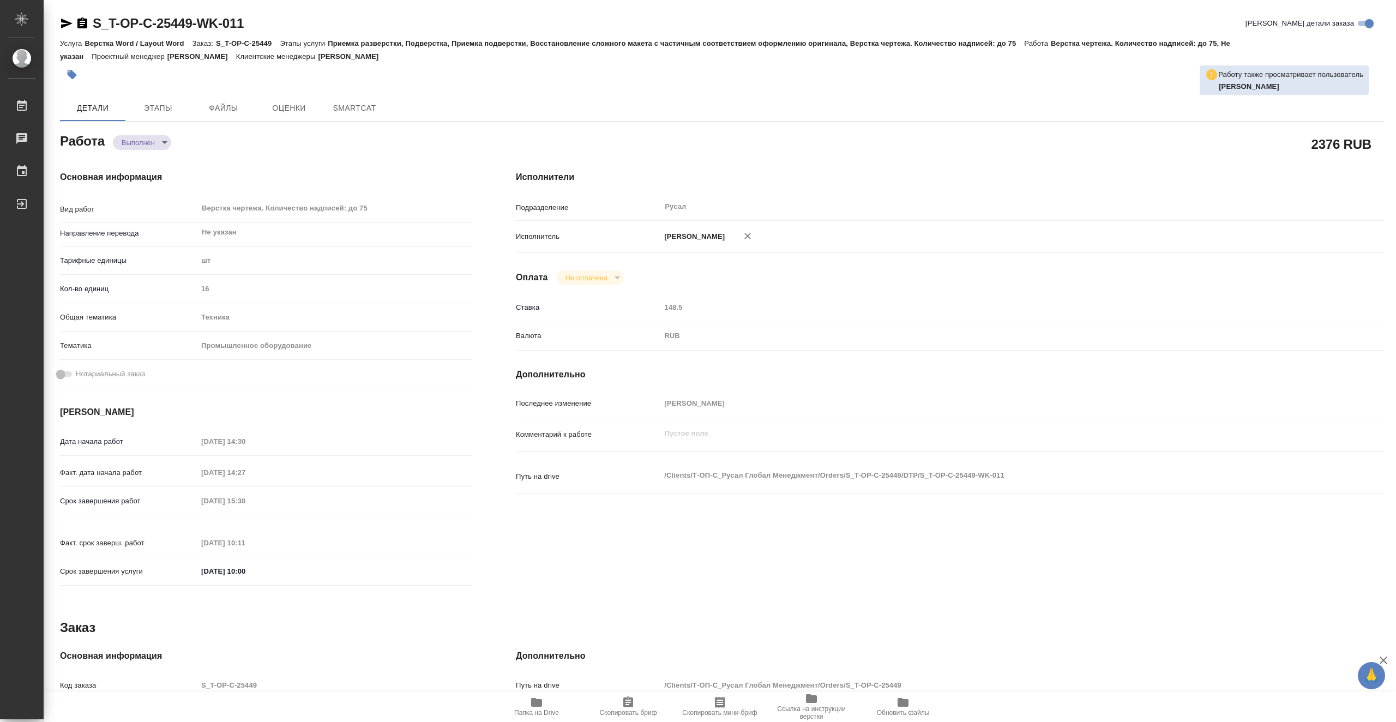
type textarea "x"
